Goal: Navigation & Orientation: Find specific page/section

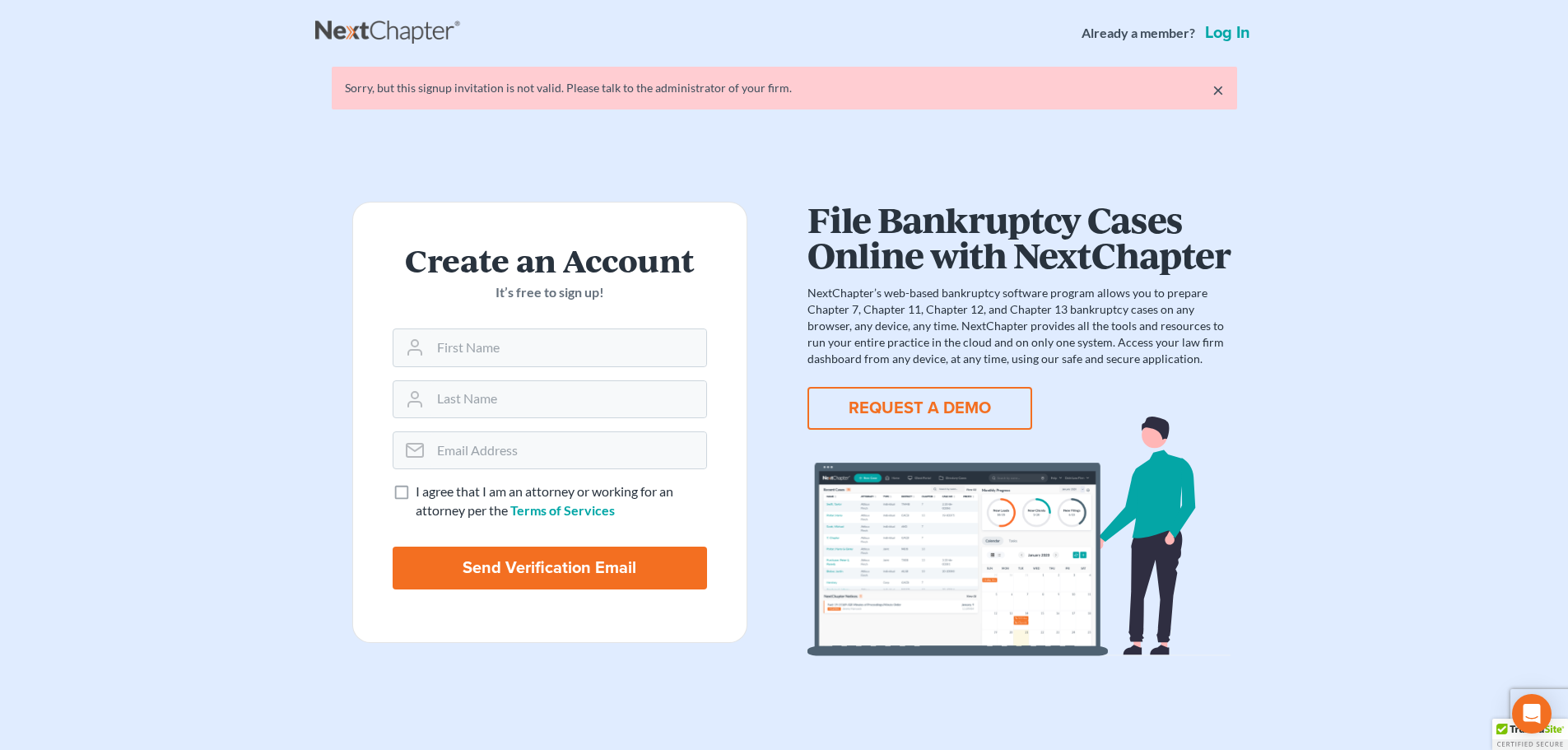
click at [1239, 33] on link "Log in" at bounding box center [1228, 33] width 52 height 16
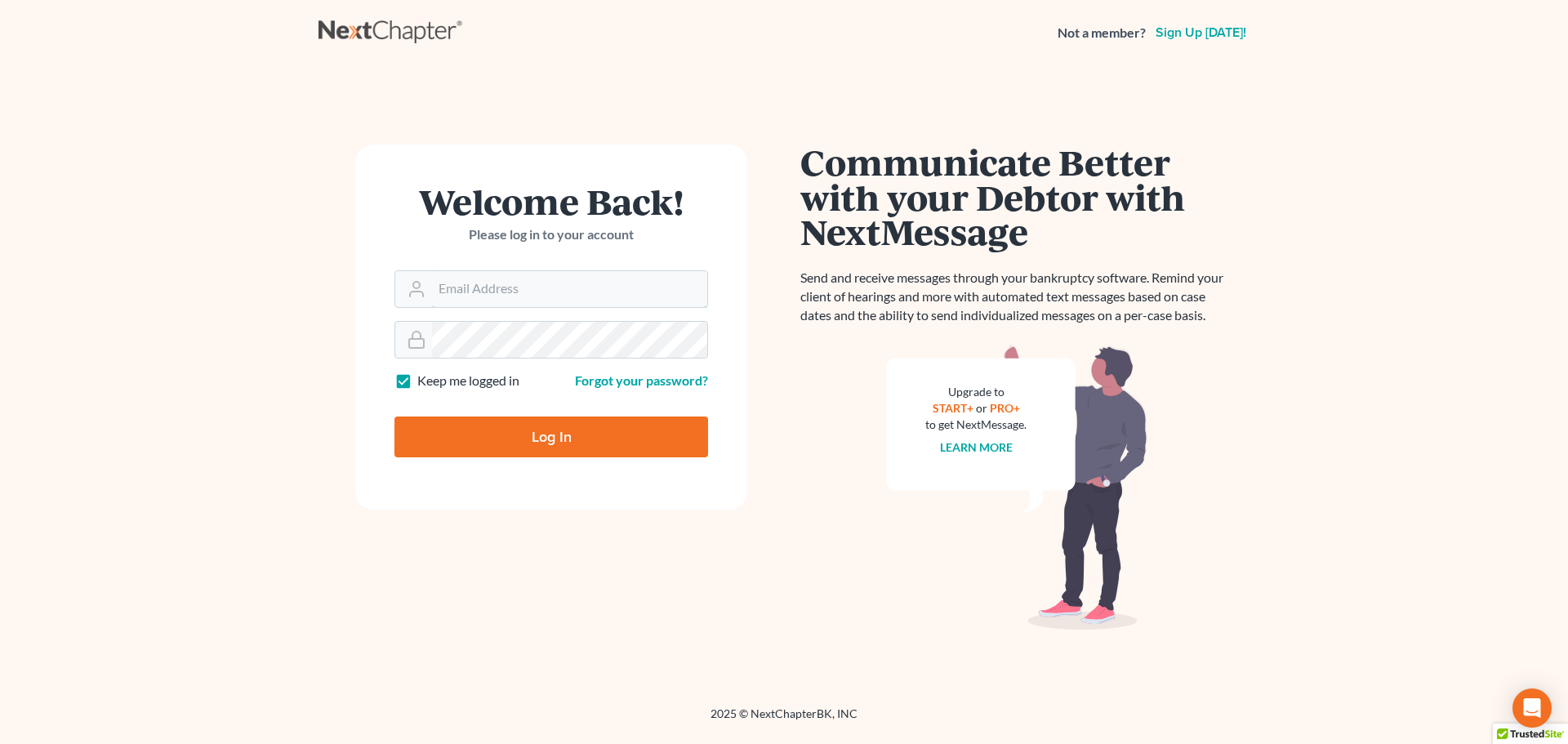
type input "[EMAIL_ADDRESS][DOMAIN_NAME]"
click at [545, 425] on input "Log In" at bounding box center [550, 437] width 313 height 41
type input "Thinking..."
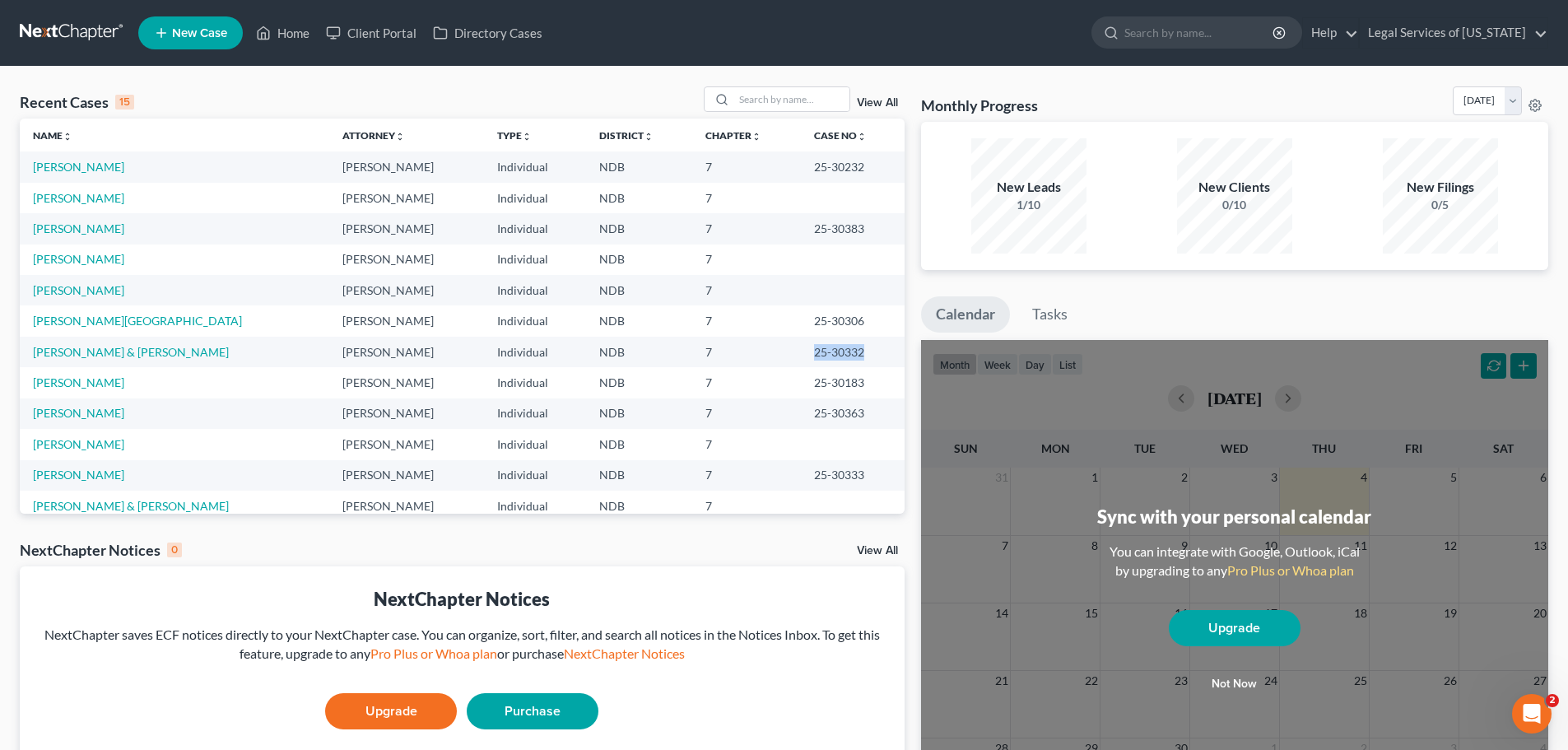
drag, startPoint x: 844, startPoint y: 349, endPoint x: 777, endPoint y: 354, distance: 67.2
click at [800, 354] on td "25-30332" at bounding box center [852, 351] width 104 height 30
copy td "25-30332"
